Goal: Task Accomplishment & Management: Use online tool/utility

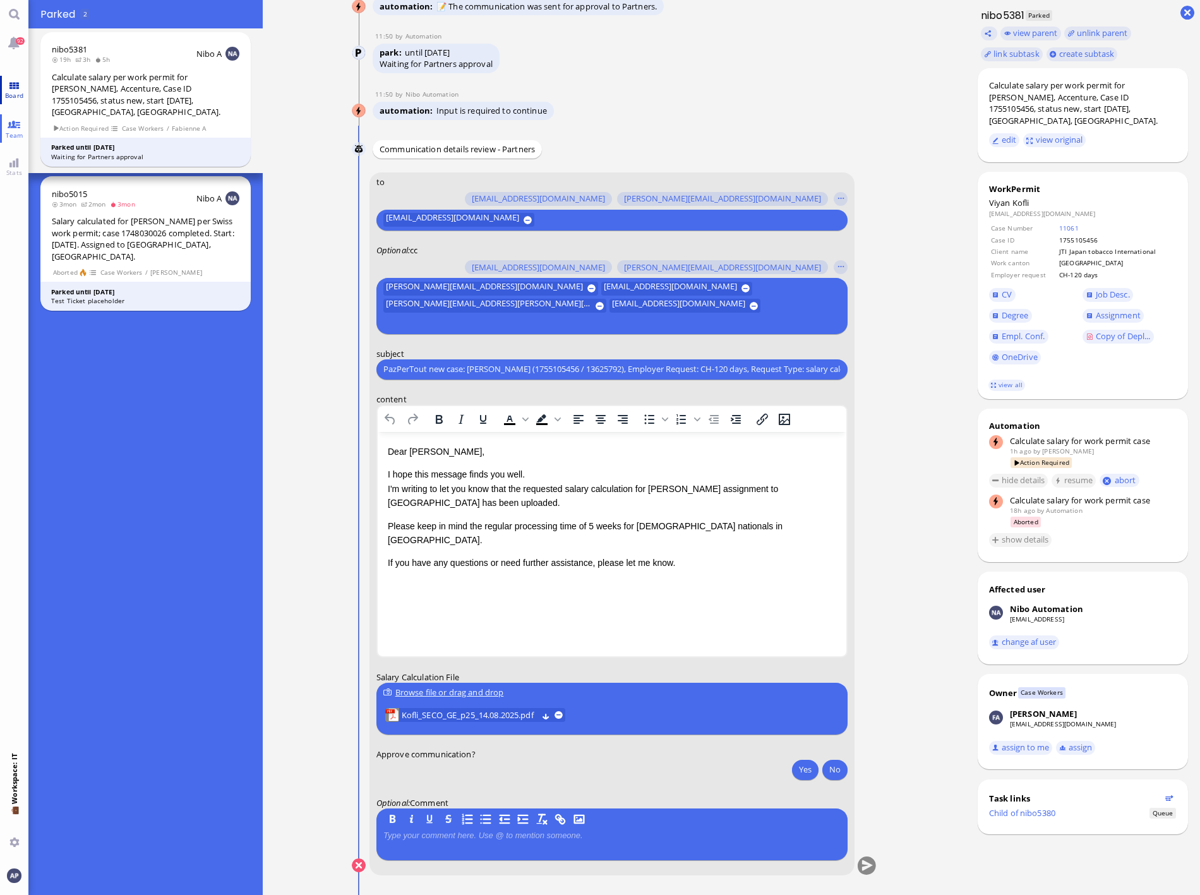
click at [20, 99] on span "Board" at bounding box center [14, 95] width 25 height 9
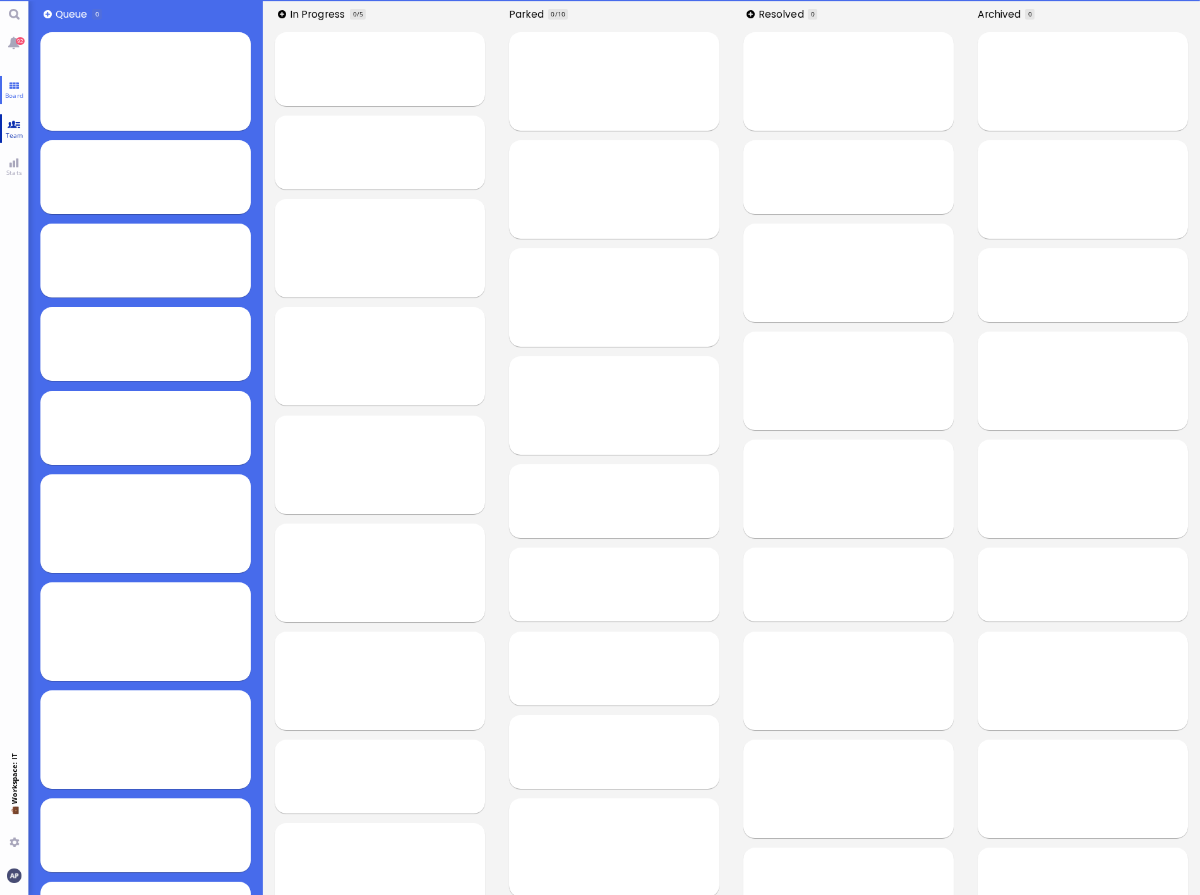
click at [13, 129] on link "Team" at bounding box center [14, 128] width 28 height 28
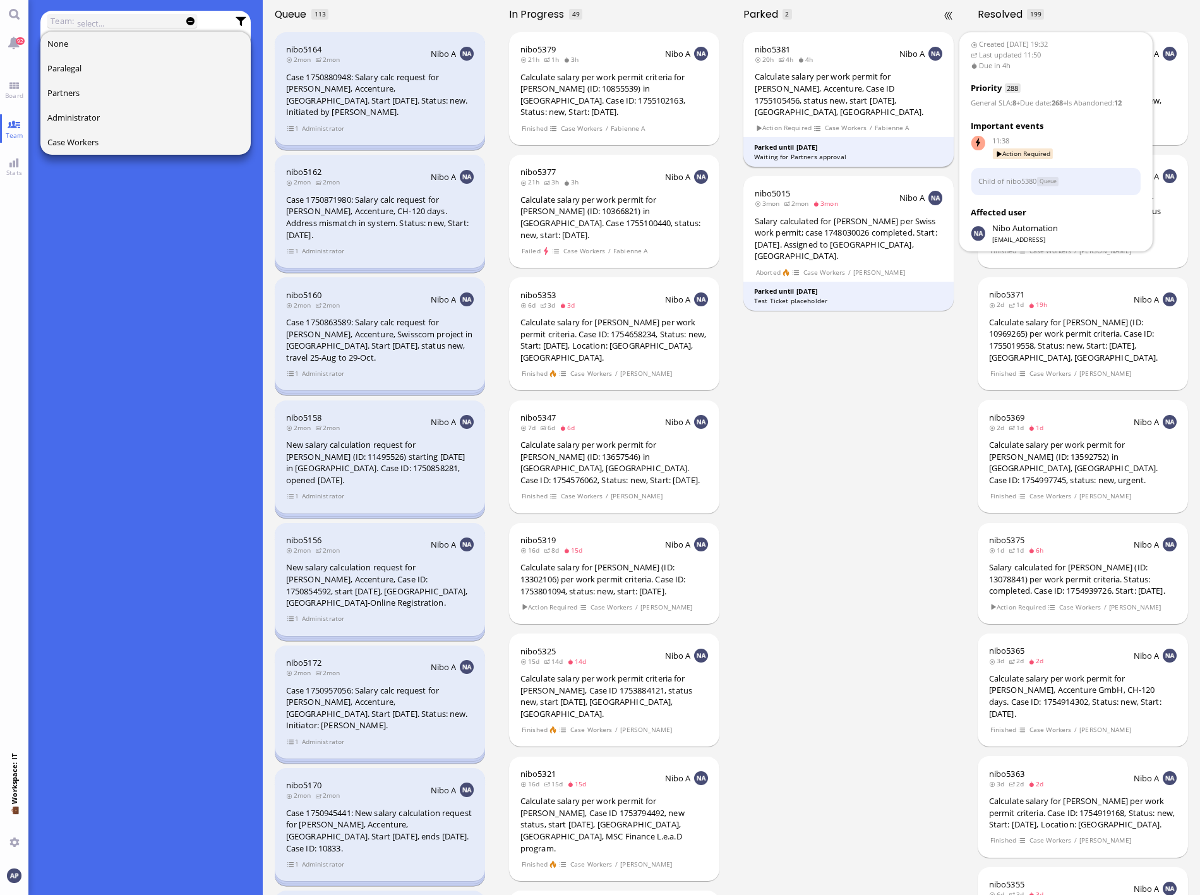
click at [841, 92] on div "Calculate salary per work permit for [PERSON_NAME], Accenture, Case ID 17551054…" at bounding box center [849, 94] width 188 height 47
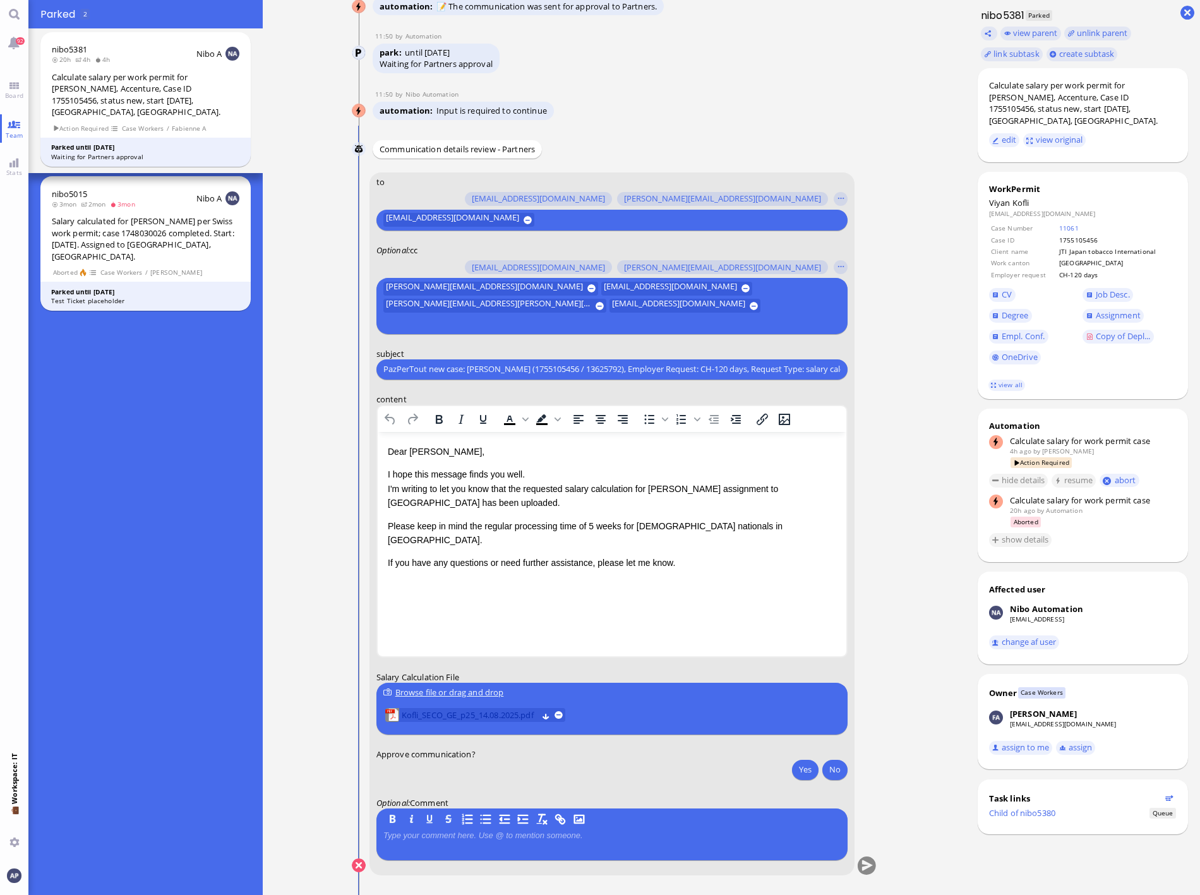
click at [453, 716] on span "Kofli_SECO_GE_p25_14.08.2025.pdf" at bounding box center [469, 715] width 136 height 14
click at [803, 772] on button "Yes" at bounding box center [805, 769] width 27 height 20
click at [861, 870] on button "submit" at bounding box center [866, 865] width 19 height 19
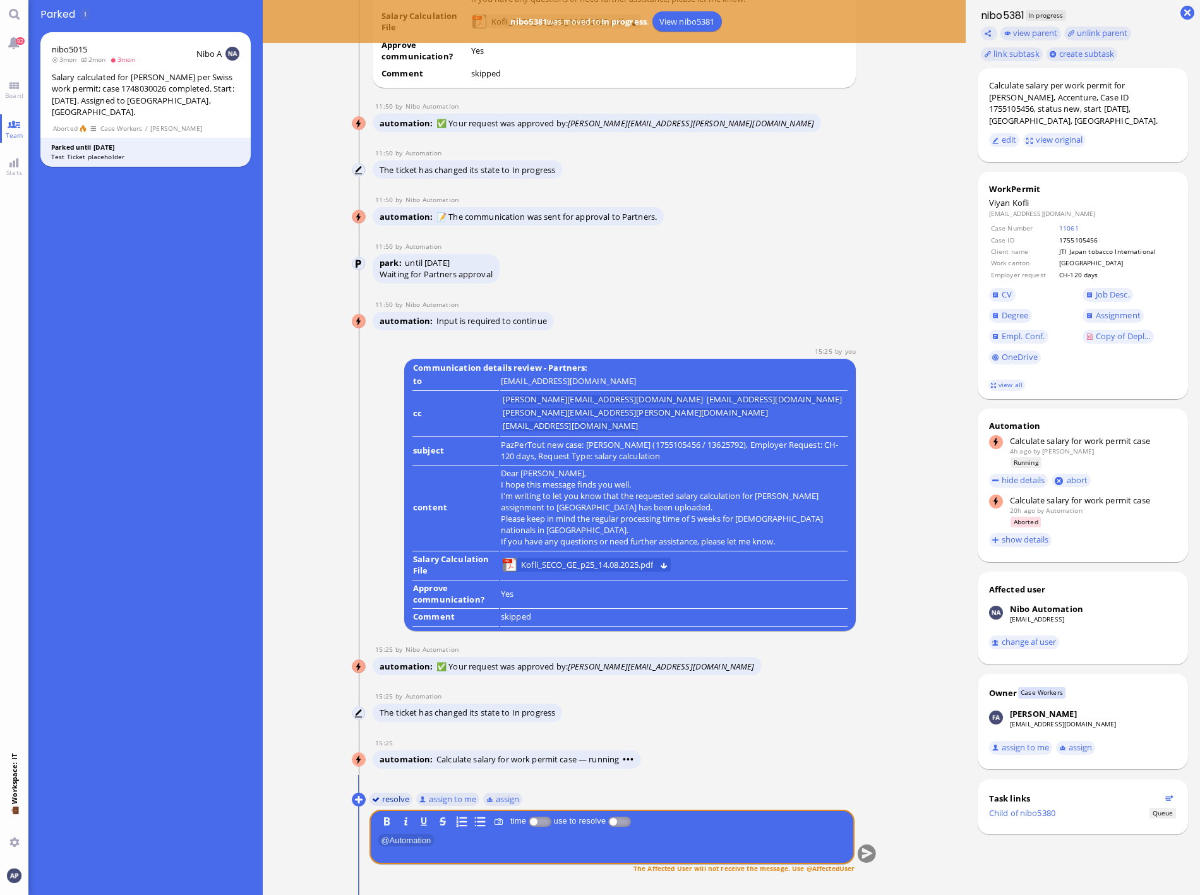
click at [383, 803] on button "resolve" at bounding box center [391, 799] width 44 height 14
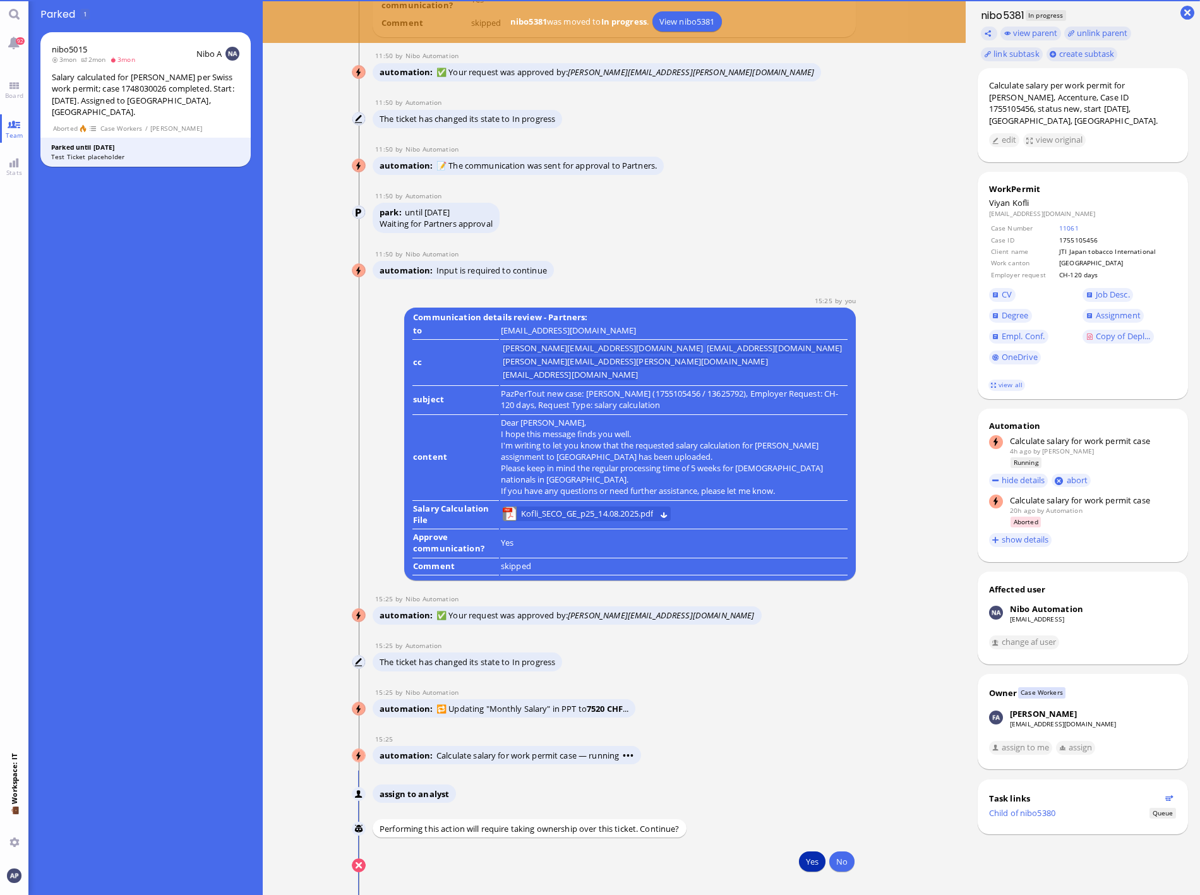
click at [805, 868] on button "Yes" at bounding box center [812, 861] width 27 height 20
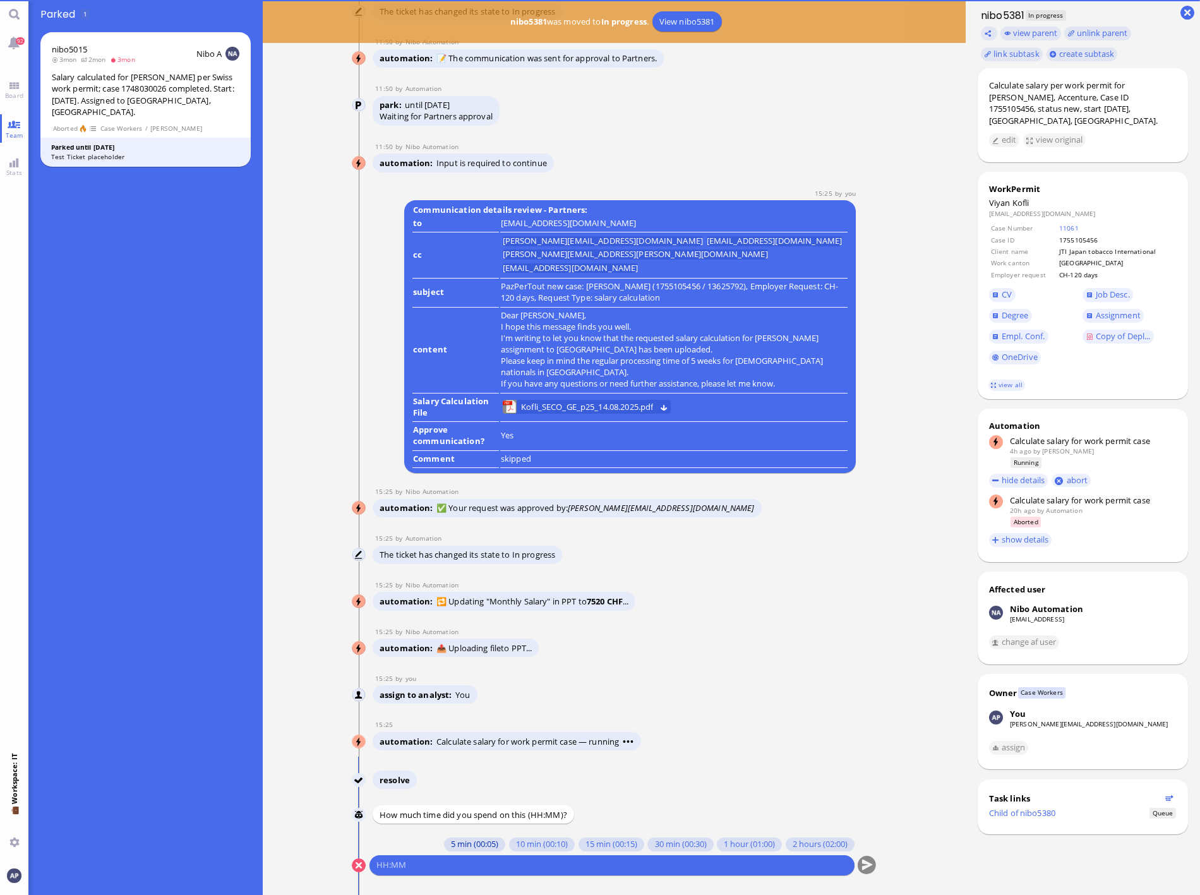
click at [472, 842] on button "5 min (00:05)" at bounding box center [474, 844] width 61 height 14
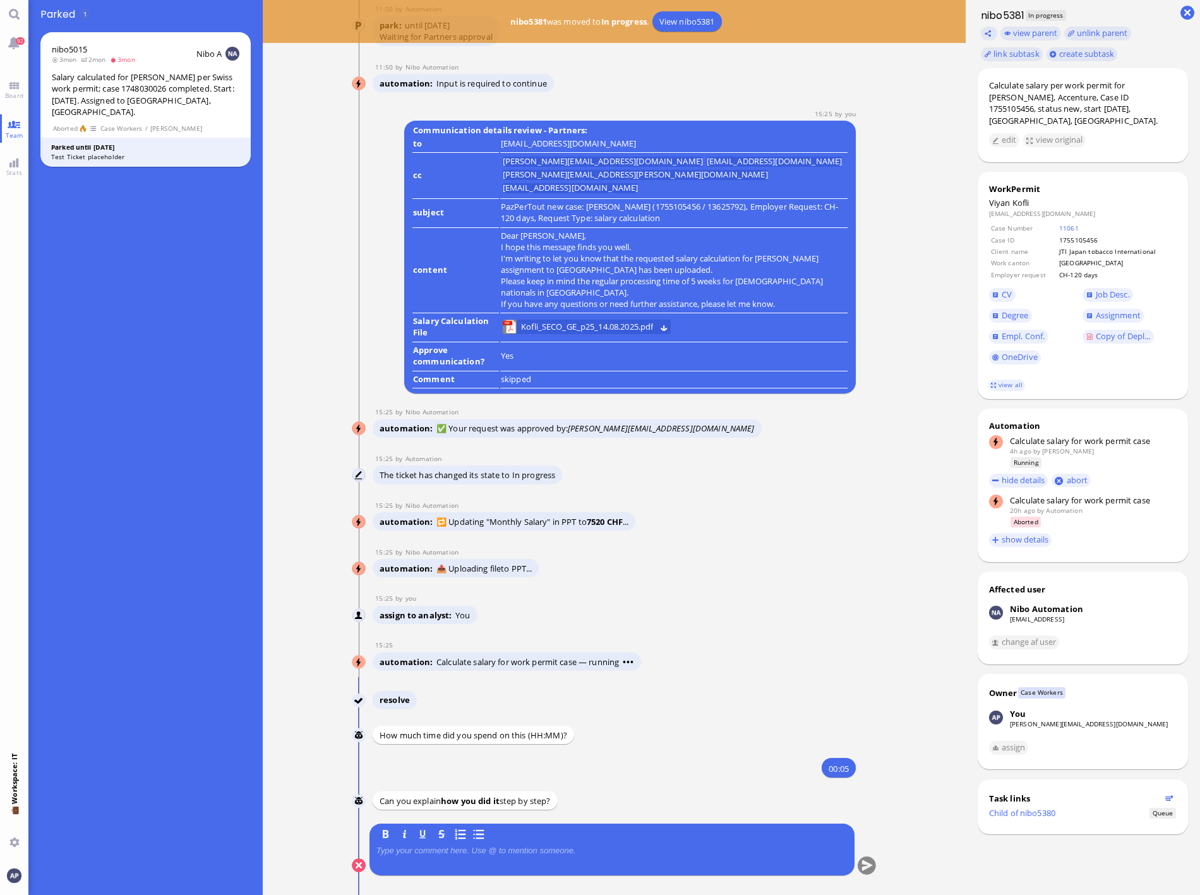
click at [488, 866] on div at bounding box center [611, 859] width 471 height 27
click at [488, 855] on p at bounding box center [611, 851] width 471 height 10
click at [861, 866] on button "submit" at bounding box center [866, 865] width 19 height 19
